Goal: Task Accomplishment & Management: Use online tool/utility

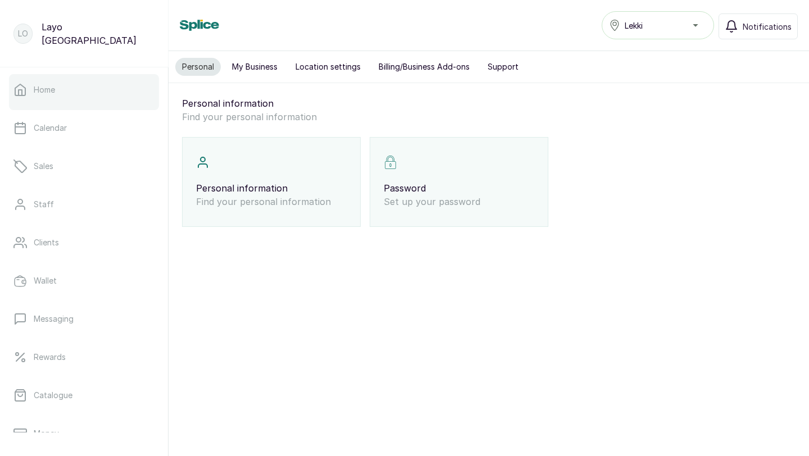
click at [112, 98] on link "Home" at bounding box center [84, 89] width 150 height 31
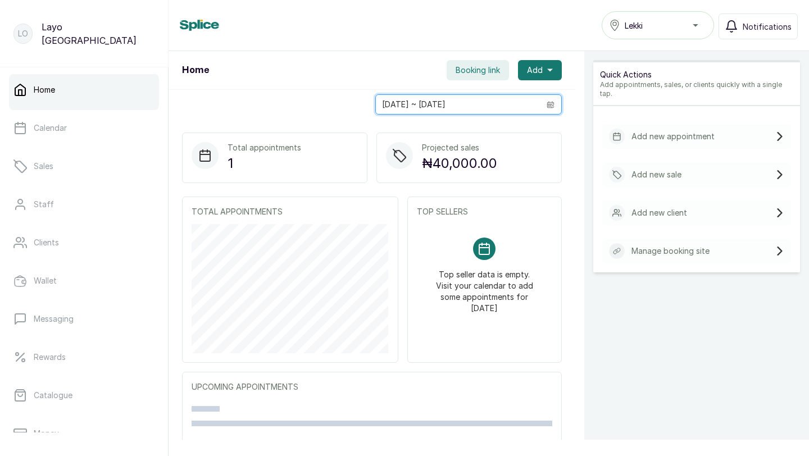
click at [451, 108] on input "11/09/2025 ~ 11/09/2025" at bounding box center [458, 104] width 164 height 19
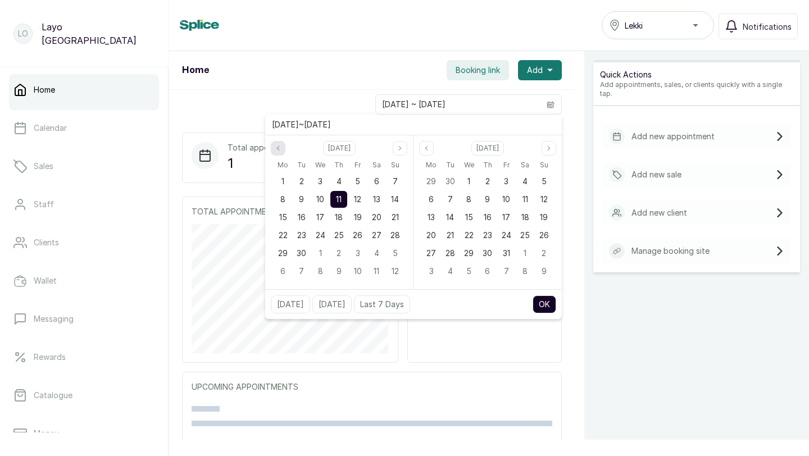
click at [276, 153] on button "Previous month" at bounding box center [278, 148] width 15 height 15
click at [360, 189] on div "1" at bounding box center [357, 181] width 17 height 17
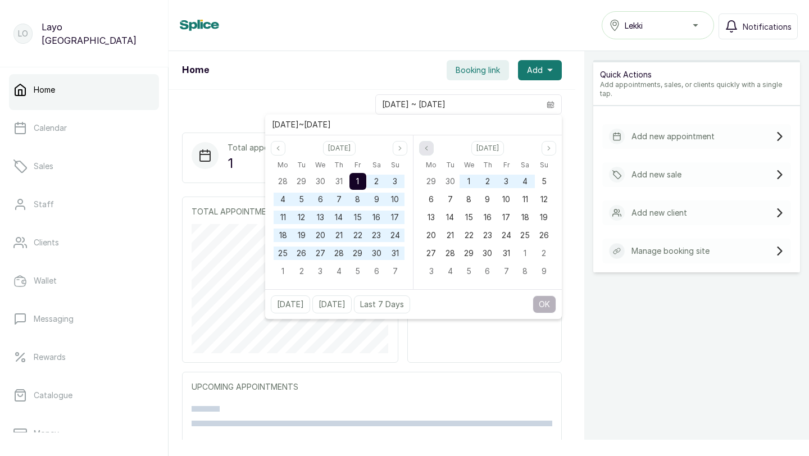
click at [429, 152] on button "Previous month" at bounding box center [426, 148] width 15 height 15
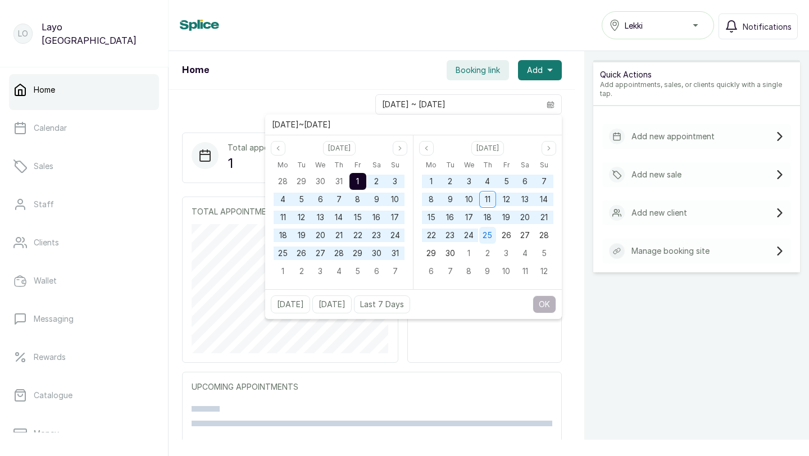
click at [491, 236] on span "25" at bounding box center [487, 235] width 10 height 10
click at [545, 308] on button "OK" at bounding box center [544, 304] width 24 height 18
type input "01/08/2025 ~ 25/09/2025"
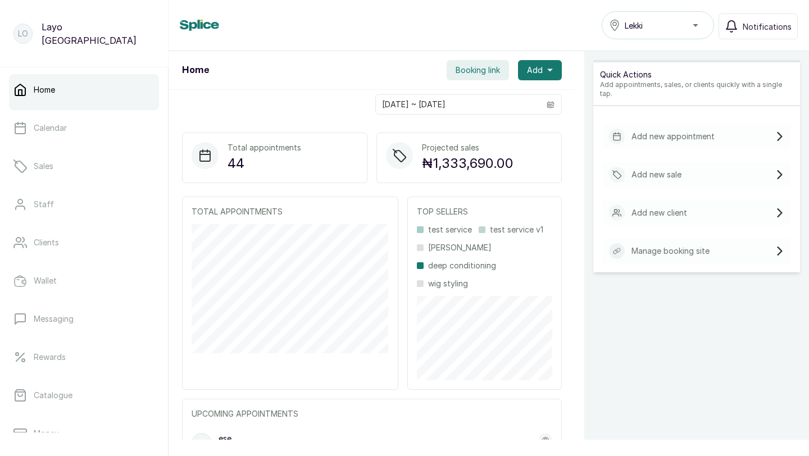
click at [470, 75] on span "Booking link" at bounding box center [477, 70] width 44 height 11
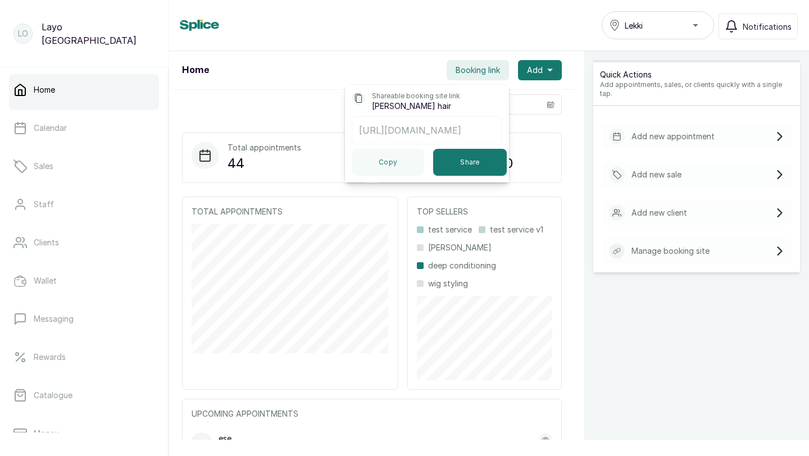
click at [444, 129] on p "https://app.withsplice.com/s/hairmpire" at bounding box center [427, 130] width 136 height 13
click at [460, 160] on button "Share" at bounding box center [470, 162] width 74 height 27
click at [51, 366] on link "Rewards" at bounding box center [84, 356] width 150 height 31
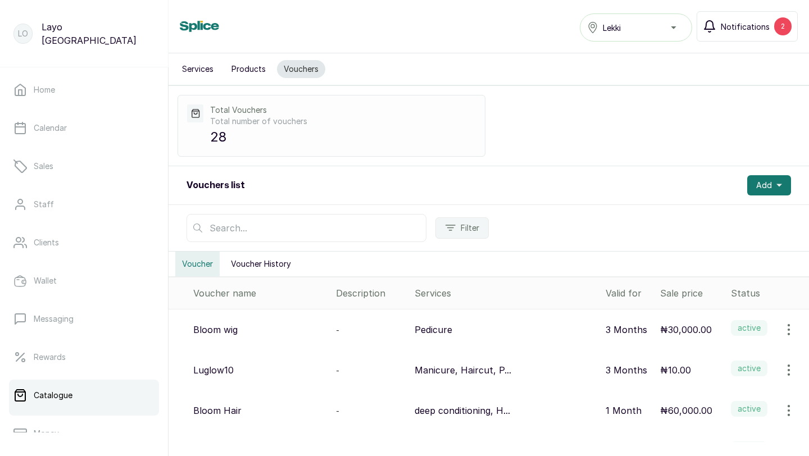
click at [739, 28] on span "Notifications" at bounding box center [744, 27] width 49 height 12
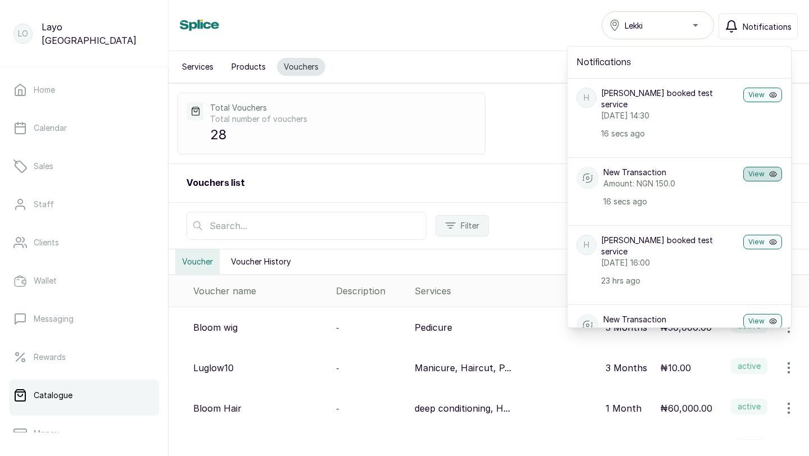
click at [762, 167] on button "View" at bounding box center [762, 174] width 39 height 15
